Goal: Navigation & Orientation: Understand site structure

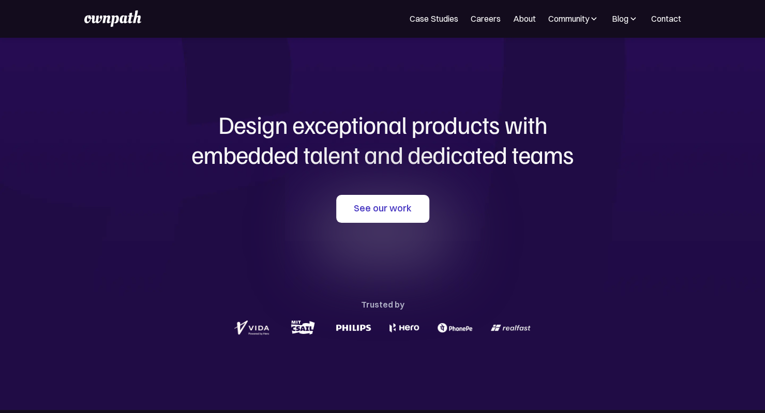
click at [276, 38] on div "Design exceptional products with embedded talent and dedicated teams with us Se…" at bounding box center [383, 223] width 497 height 373
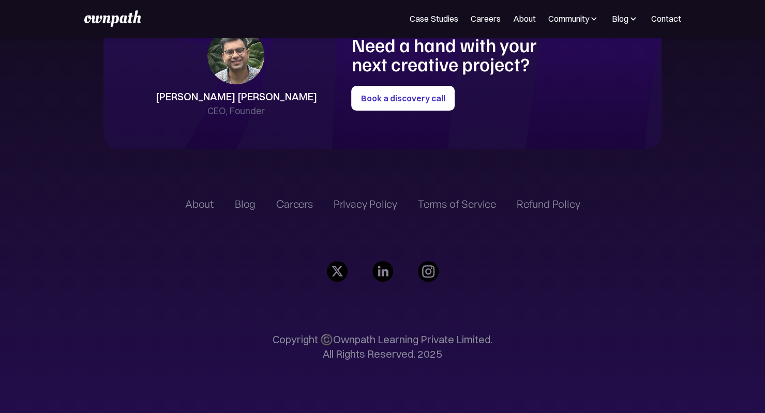
scroll to position [2396, 0]
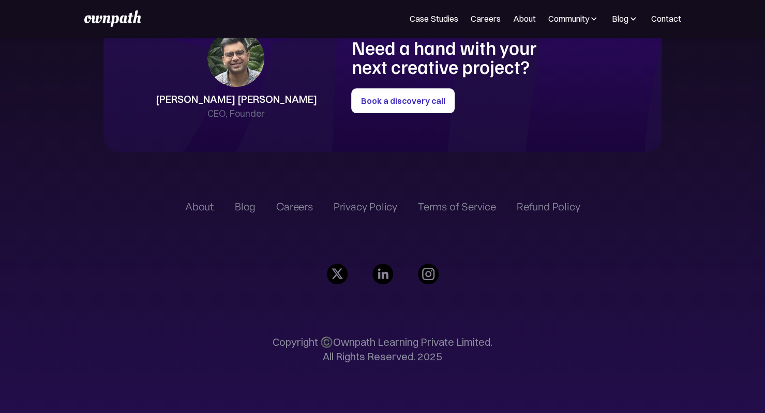
click at [493, 25] on div "Case Studies Careers About Community Events Resources Design Residency Work on …" at bounding box center [382, 18] width 597 height 17
click at [515, 15] on link "About" at bounding box center [524, 18] width 23 height 12
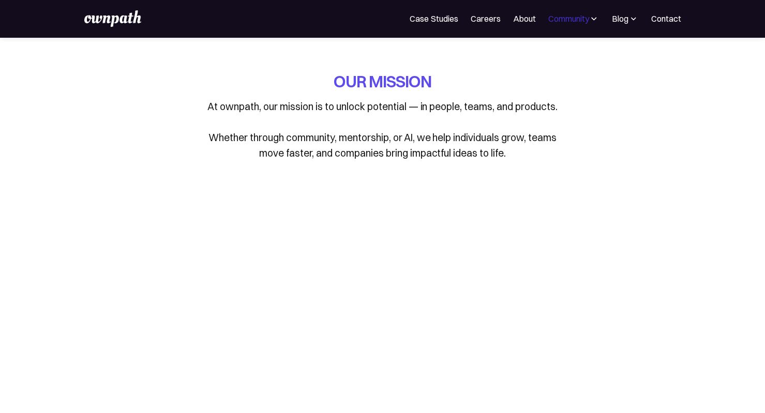
click at [564, 16] on div "Community" at bounding box center [568, 18] width 41 height 12
click at [619, 13] on div "Blog" at bounding box center [620, 18] width 17 height 12
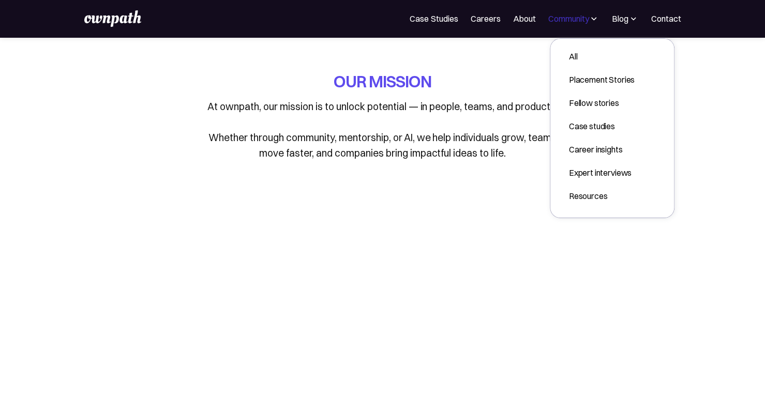
click at [570, 23] on div "Community" at bounding box center [568, 18] width 41 height 12
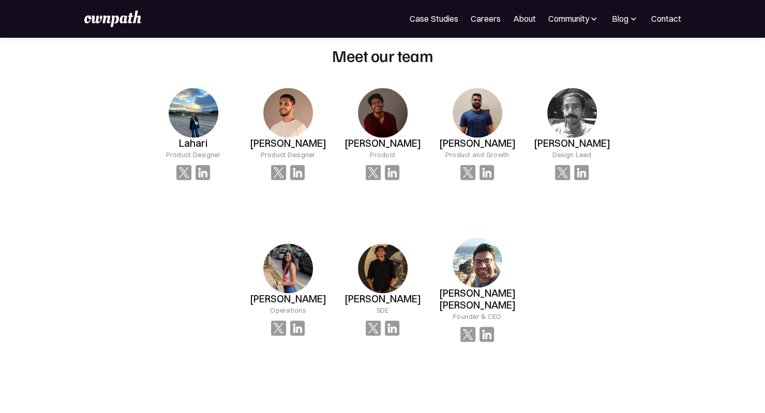
scroll to position [662, 0]
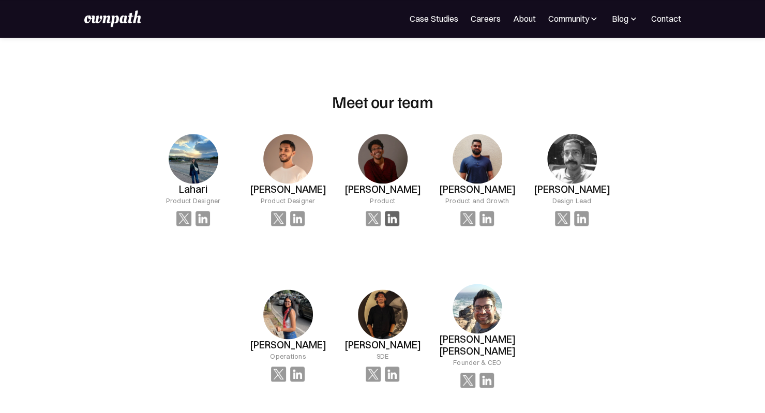
click at [392, 224] on img at bounding box center [392, 218] width 15 height 15
click at [393, 220] on img at bounding box center [392, 218] width 15 height 15
click at [493, 213] on img at bounding box center [487, 218] width 15 height 15
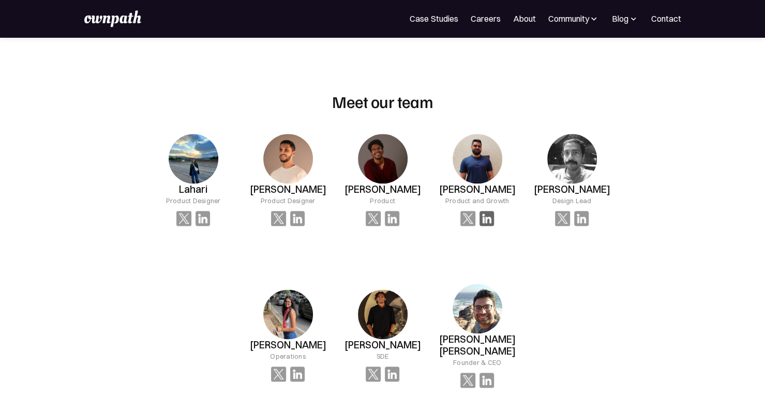
click at [493, 213] on img at bounding box center [487, 218] width 15 height 15
click at [582, 215] on img at bounding box center [581, 218] width 15 height 15
click at [297, 221] on img at bounding box center [297, 218] width 15 height 15
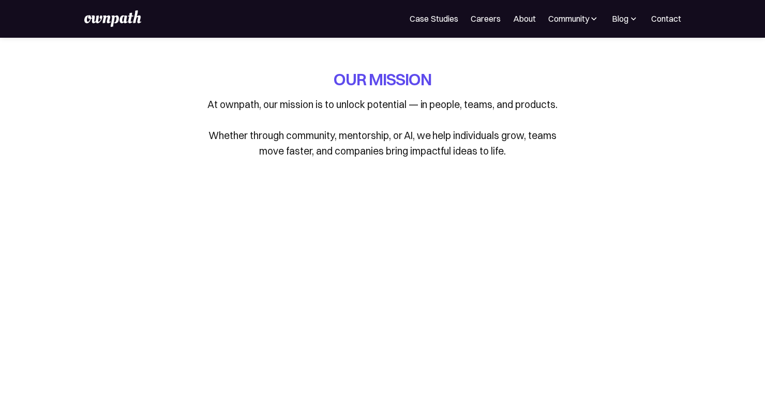
scroll to position [0, 0]
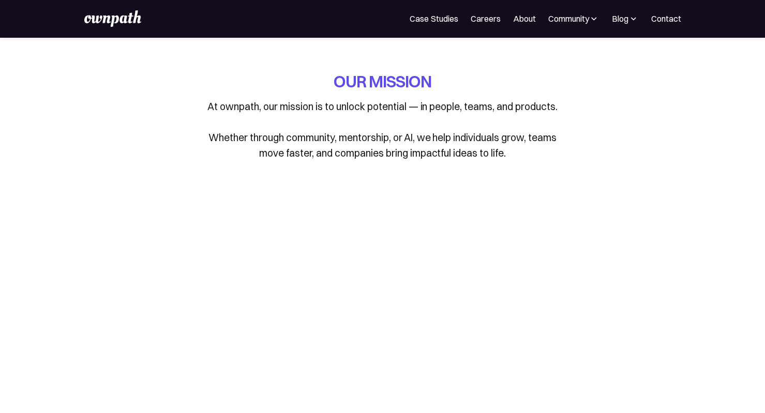
click at [132, 19] on img at bounding box center [112, 18] width 57 height 17
